Goal: Information Seeking & Learning: Compare options

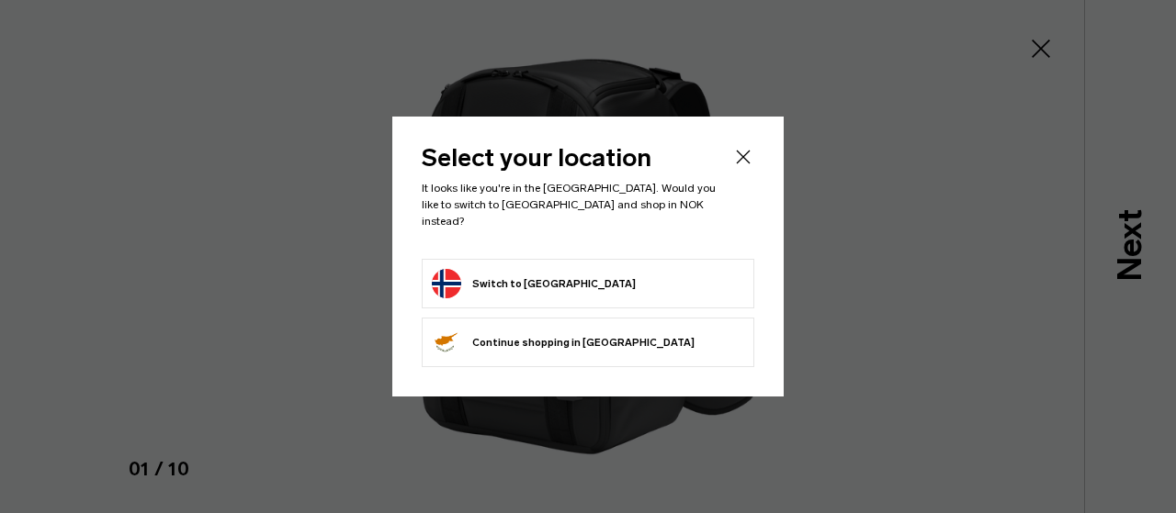
click at [696, 276] on form "Switch to [GEOGRAPHIC_DATA]" at bounding box center [588, 283] width 312 height 29
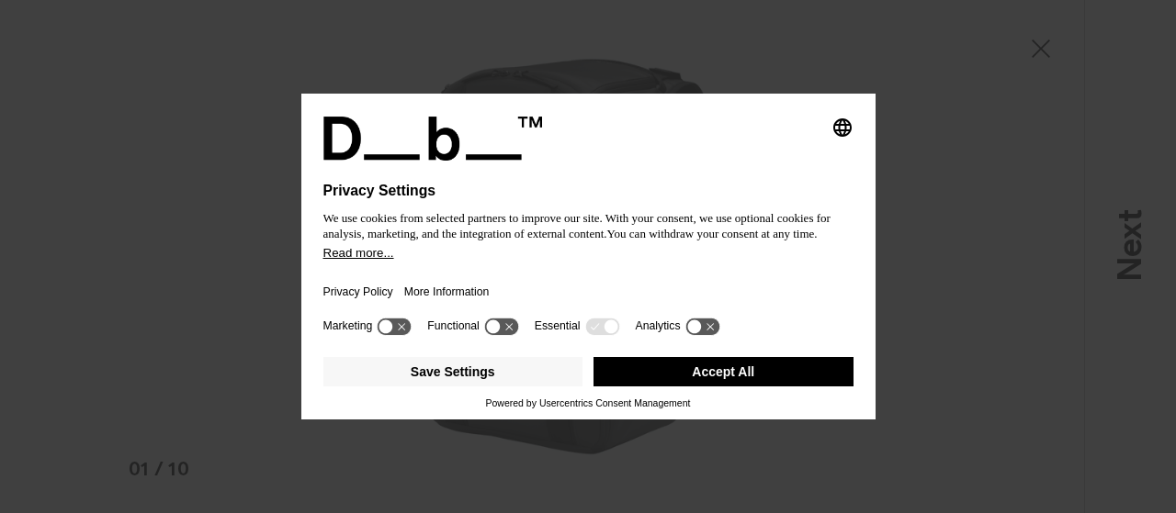
click at [674, 364] on button "Accept All" at bounding box center [723, 371] width 260 height 29
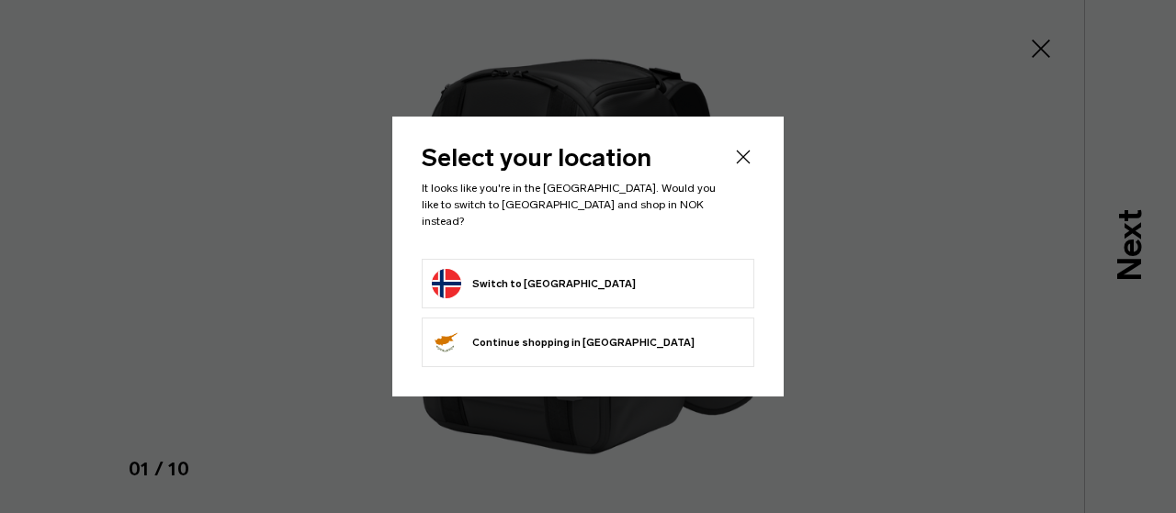
click at [509, 273] on button "Switch to Norway" at bounding box center [534, 283] width 204 height 29
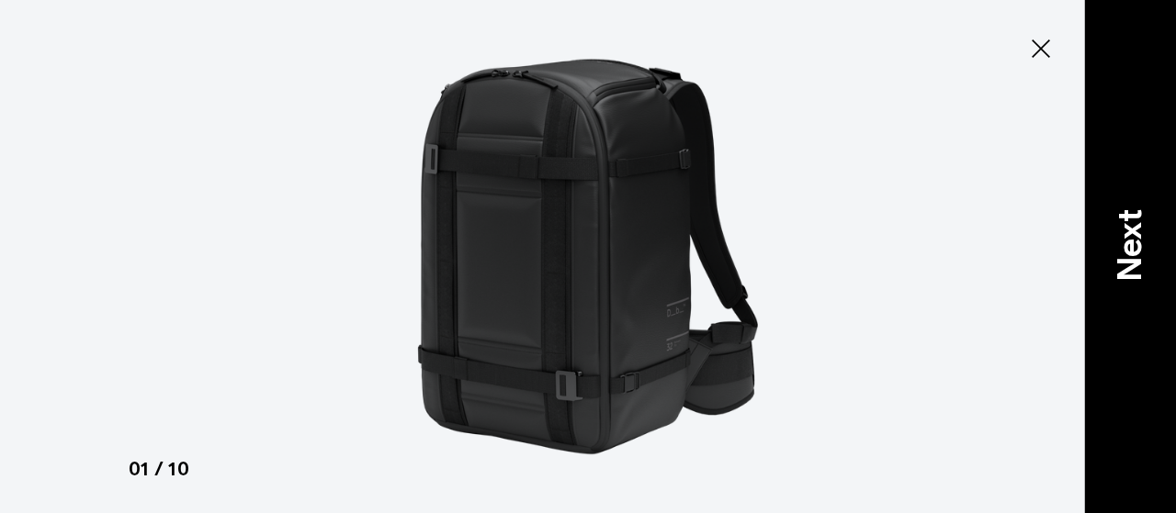
click at [1130, 250] on p "Next" at bounding box center [1130, 245] width 50 height 73
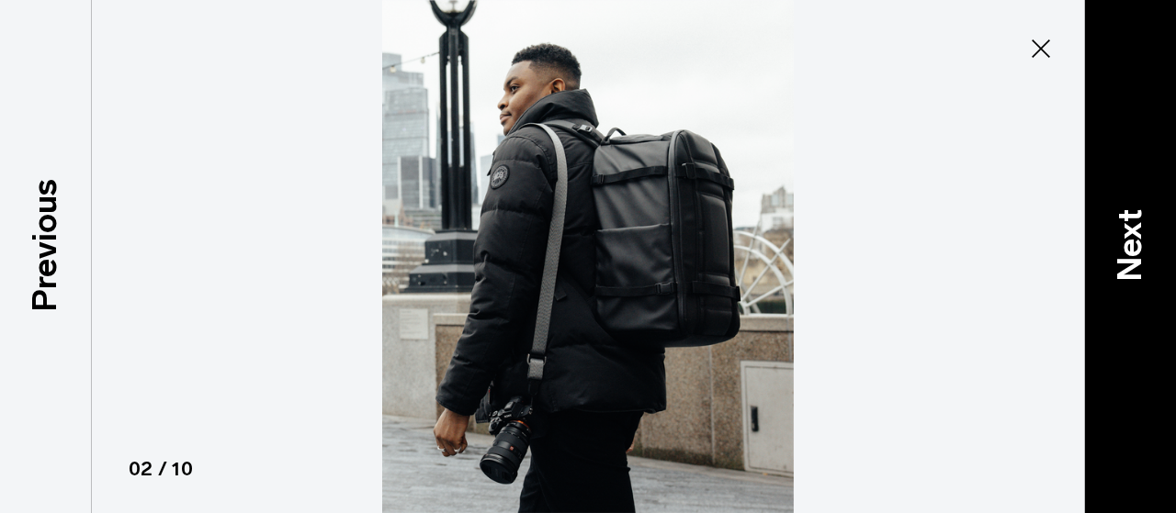
click at [1130, 250] on p "Next" at bounding box center [1130, 245] width 50 height 73
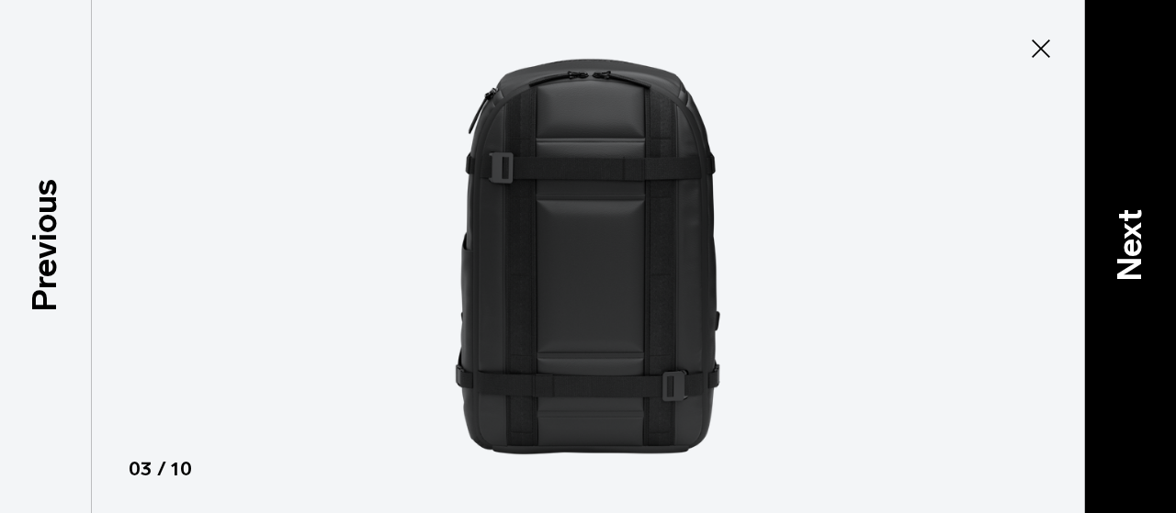
click at [1130, 250] on p "Next" at bounding box center [1130, 245] width 50 height 73
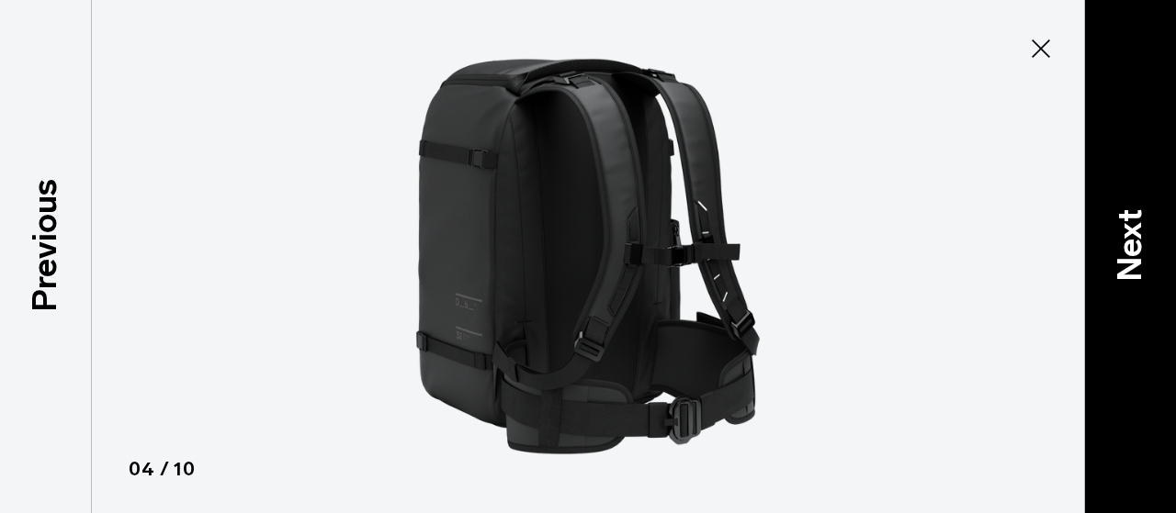
click at [1130, 250] on p "Next" at bounding box center [1130, 245] width 50 height 73
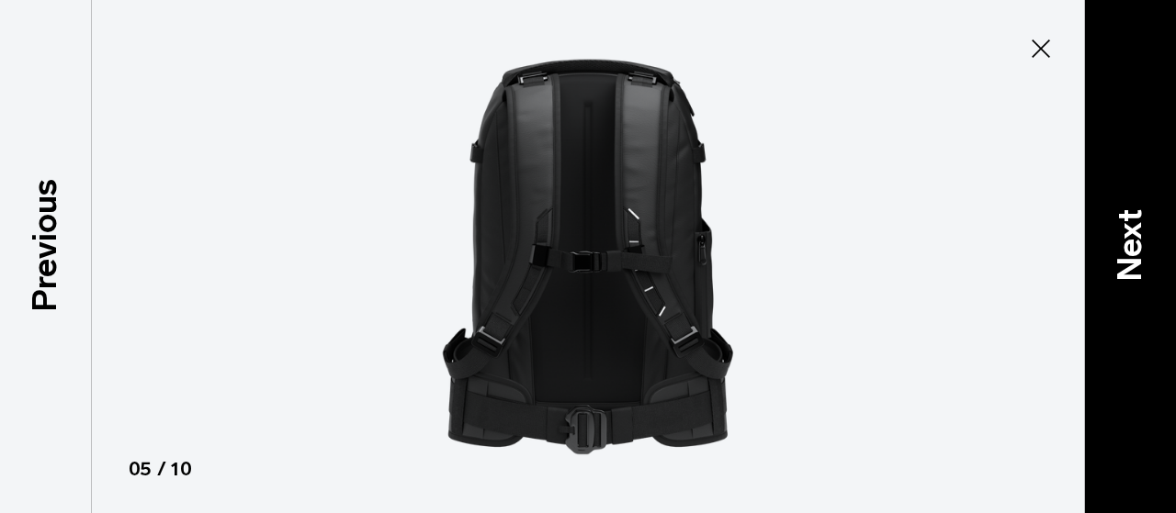
click at [1130, 250] on p "Next" at bounding box center [1130, 245] width 50 height 73
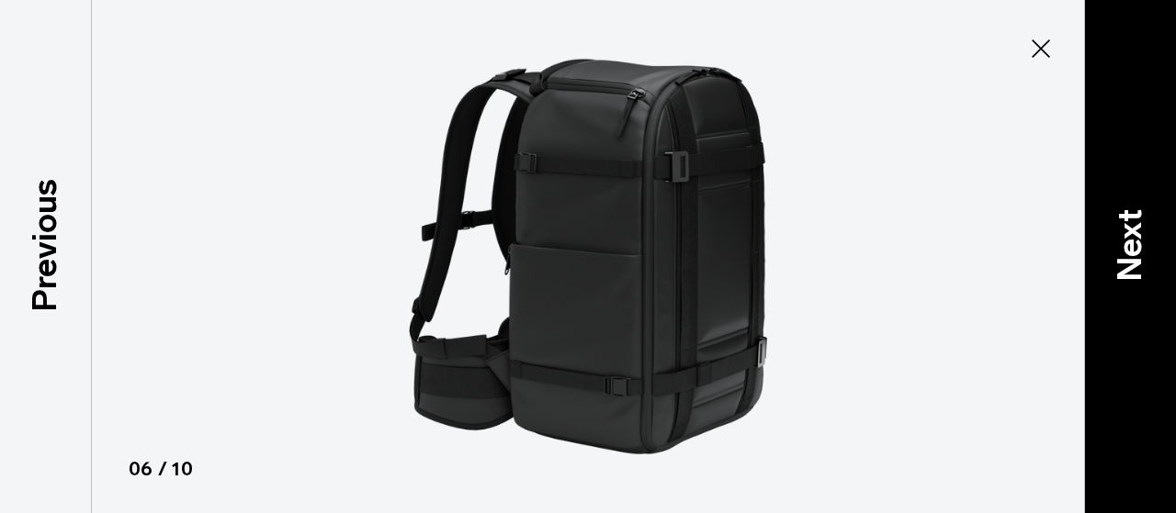
click at [1130, 250] on p "Next" at bounding box center [1130, 245] width 50 height 73
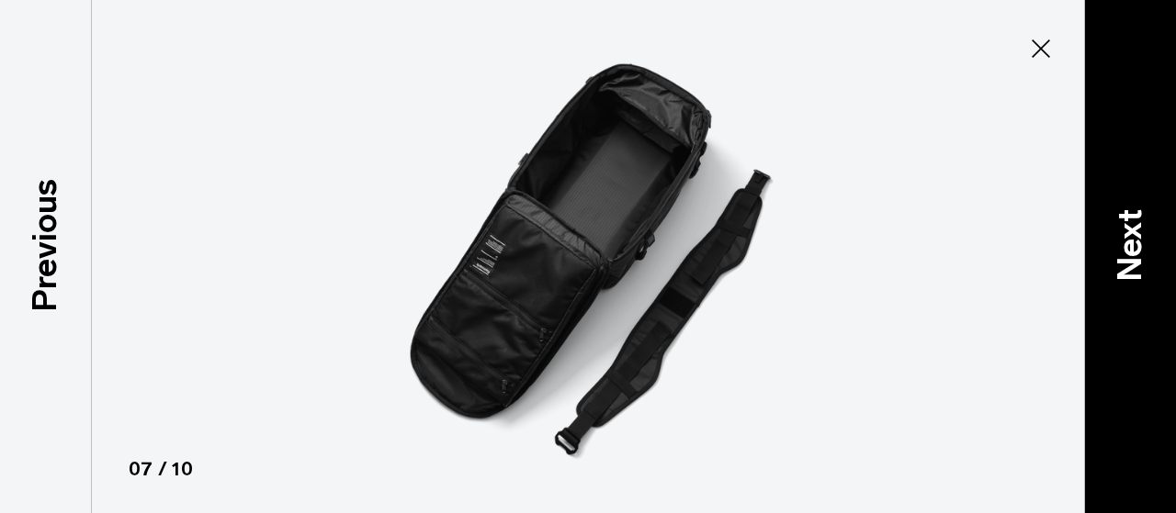
click at [1130, 250] on p "Next" at bounding box center [1130, 245] width 50 height 73
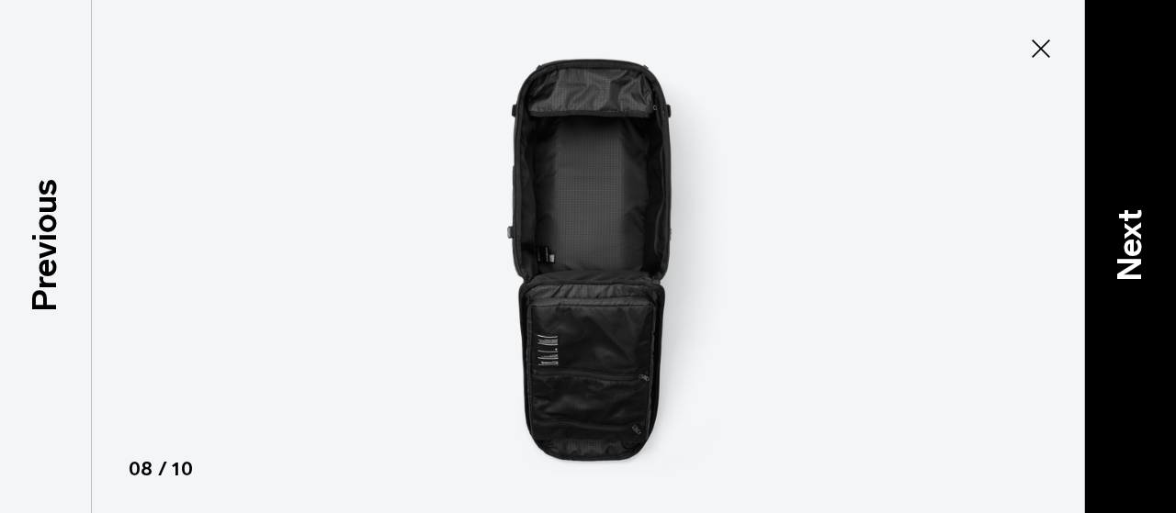
click at [1130, 250] on p "Next" at bounding box center [1130, 245] width 50 height 73
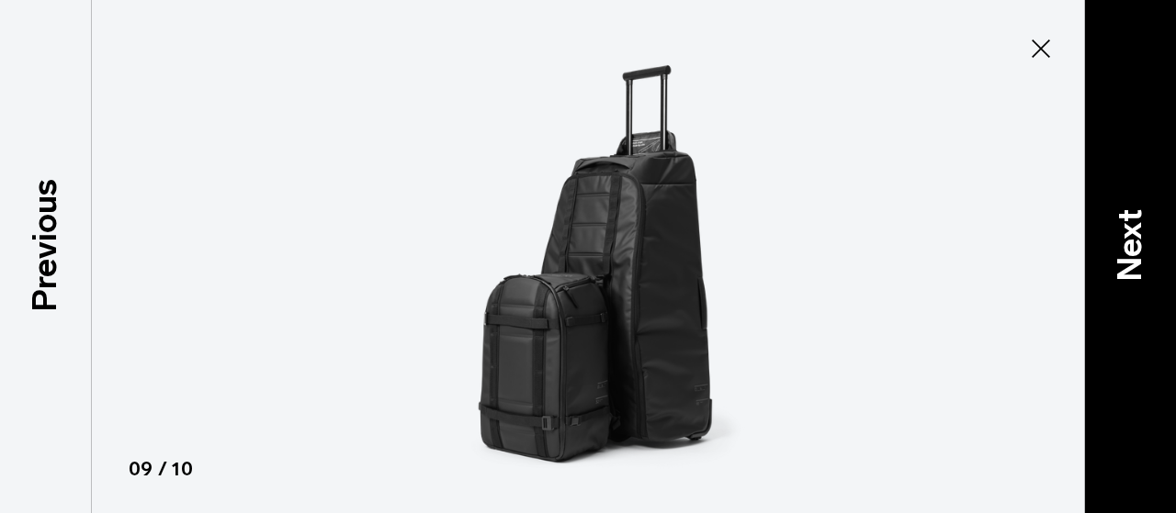
click at [1130, 250] on p "Next" at bounding box center [1130, 245] width 50 height 73
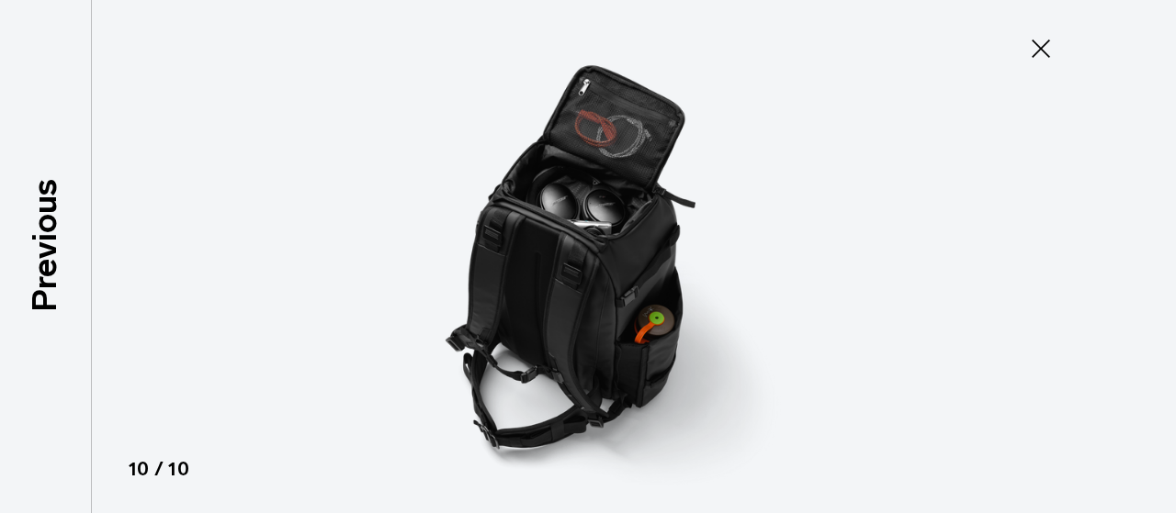
click at [1040, 45] on icon at bounding box center [1040, 48] width 29 height 29
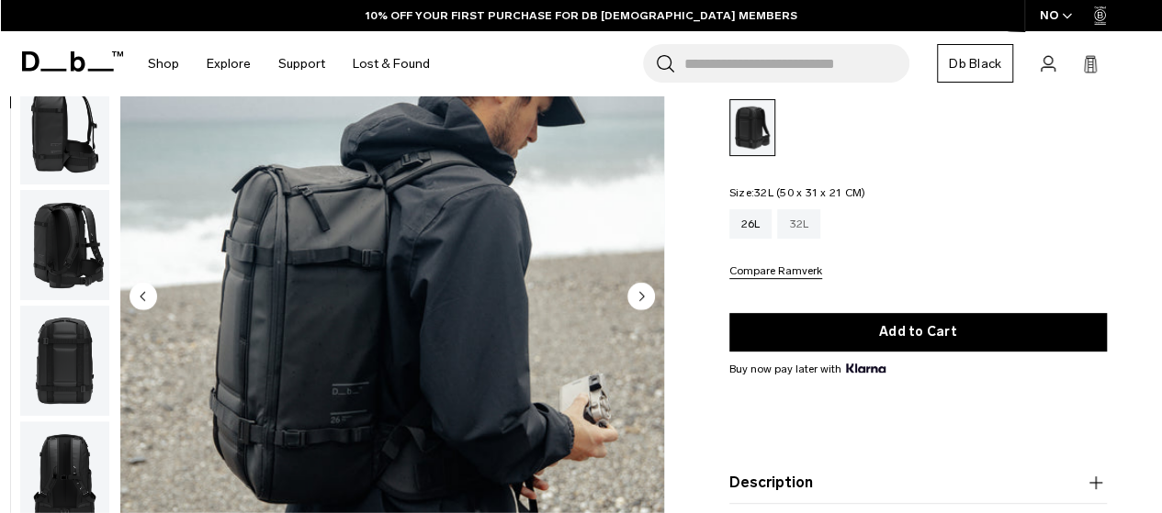
click at [800, 218] on div "32L" at bounding box center [798, 223] width 43 height 29
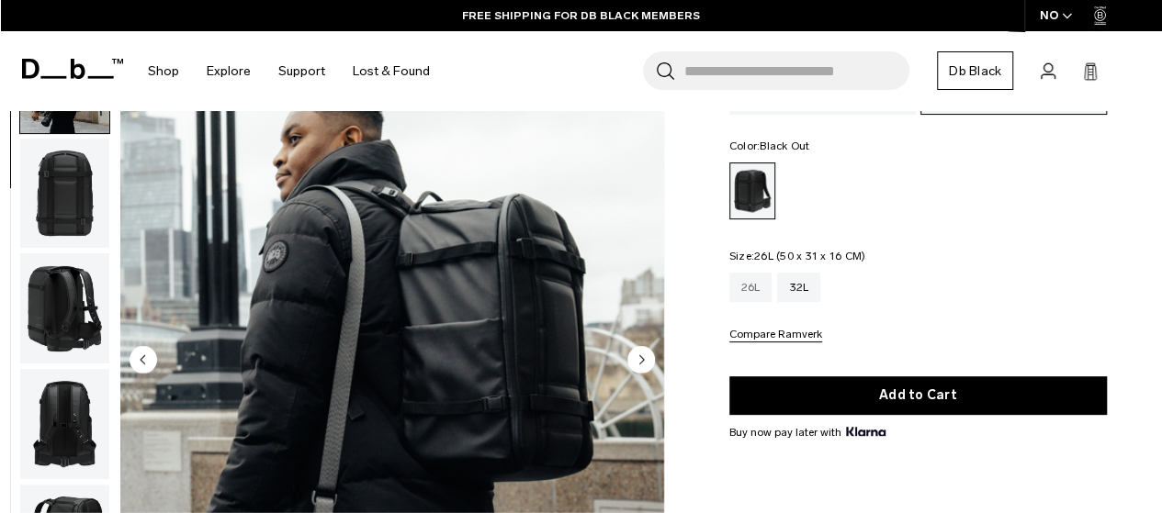
scroll to position [169, 0]
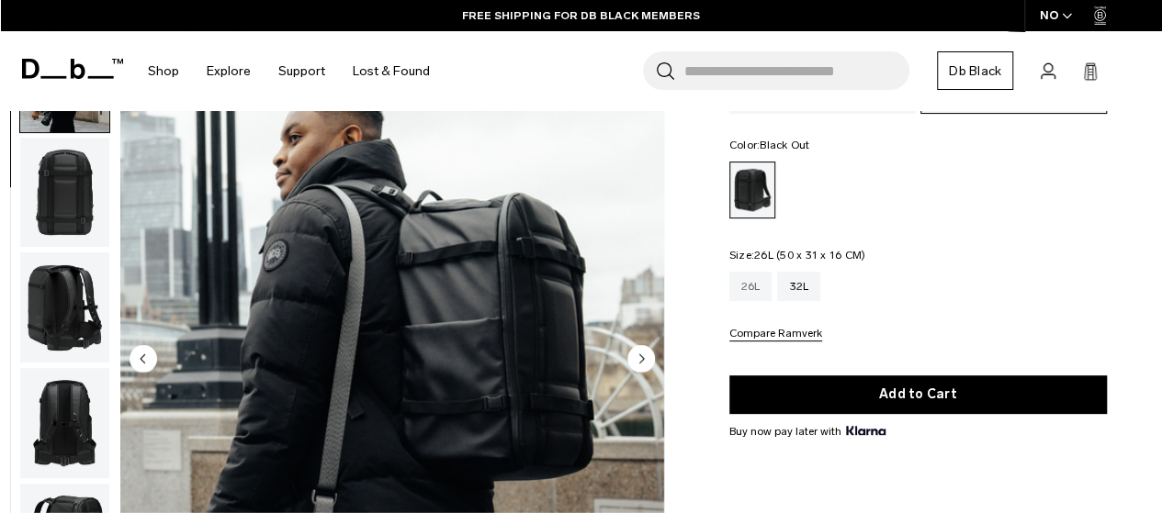
click at [748, 295] on div "26L" at bounding box center [750, 286] width 43 height 29
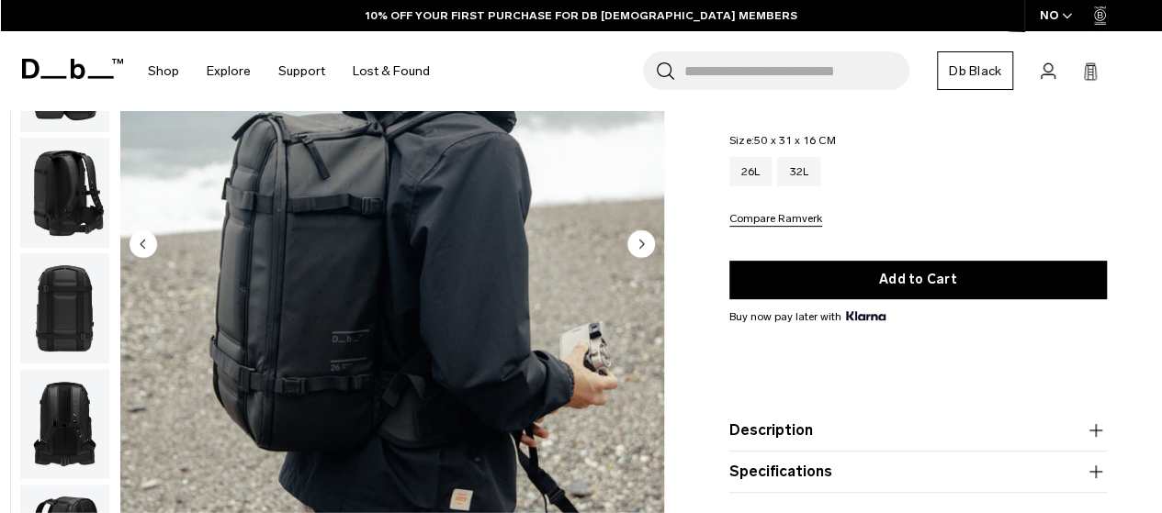
scroll to position [283, 0]
